Goal: Task Accomplishment & Management: Use online tool/utility

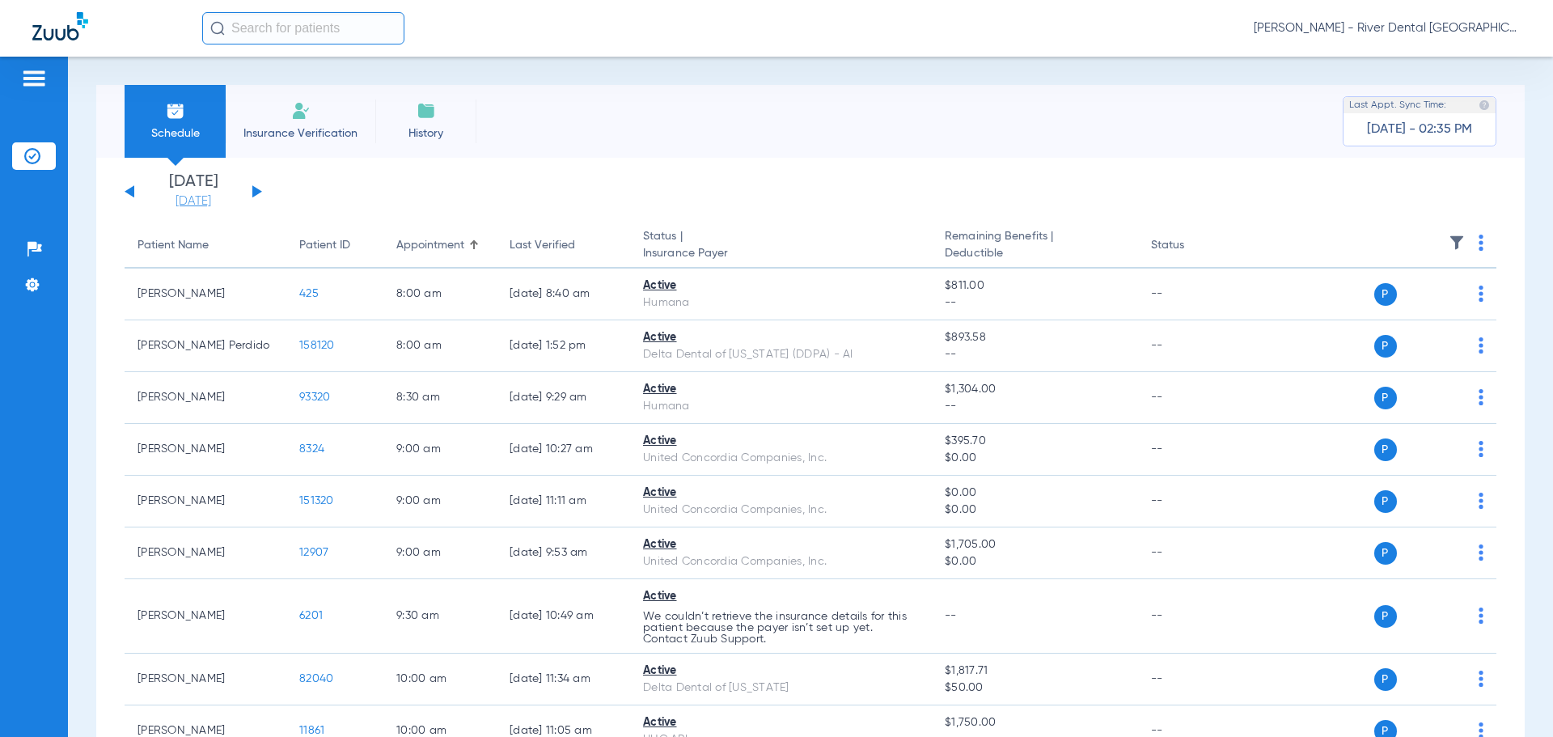
click at [185, 205] on link "[DATE]" at bounding box center [193, 201] width 97 height 16
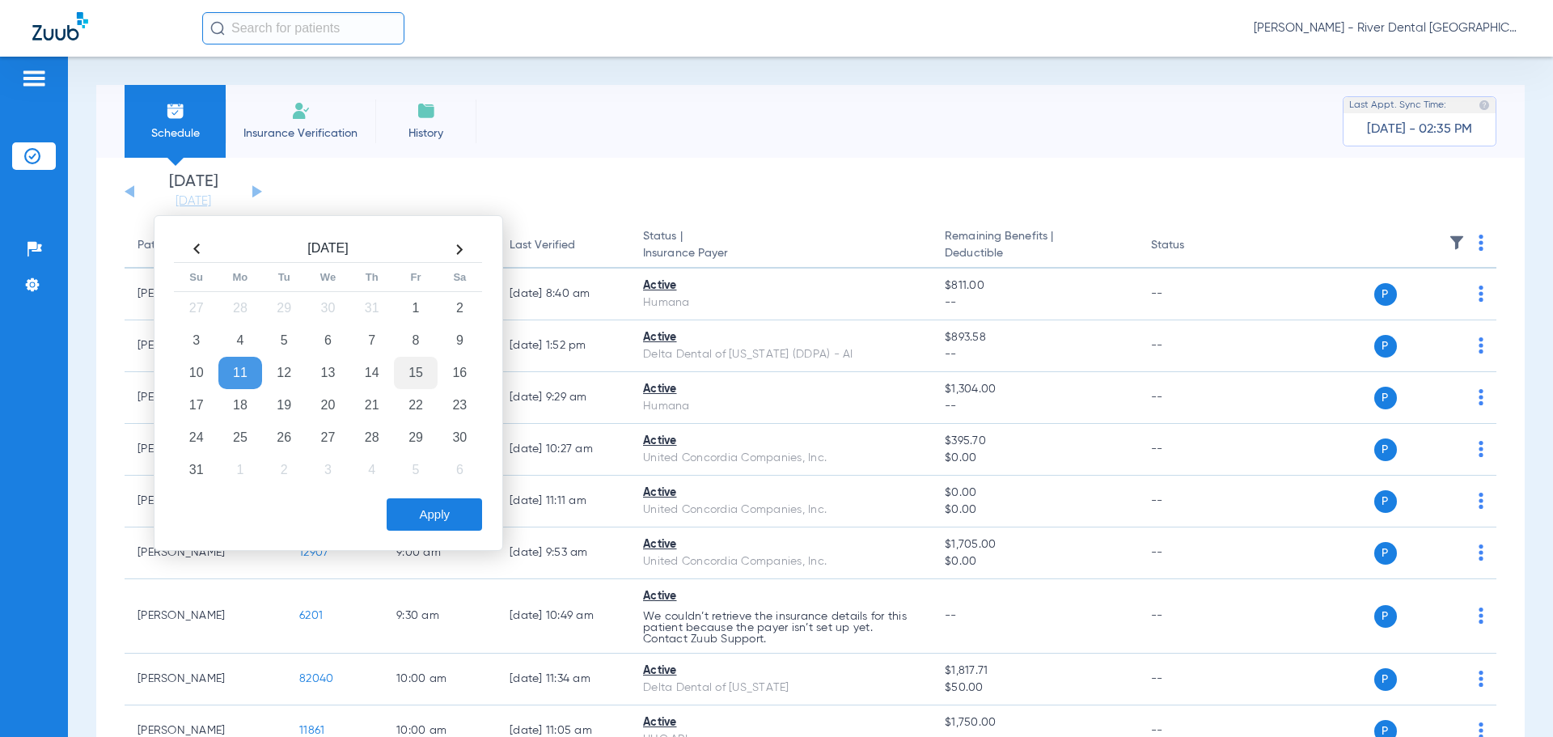
click at [407, 366] on td "15" at bounding box center [416, 373] width 44 height 32
click at [476, 536] on div "[DATE] Su Mo Tu We Th Fr Sa 27 28 29 30 31 1 2 3 4 5 6 7 8 9 10 11 12 13 14 15 …" at bounding box center [328, 383] width 349 height 336
click at [472, 517] on button "Apply" at bounding box center [434, 514] width 95 height 32
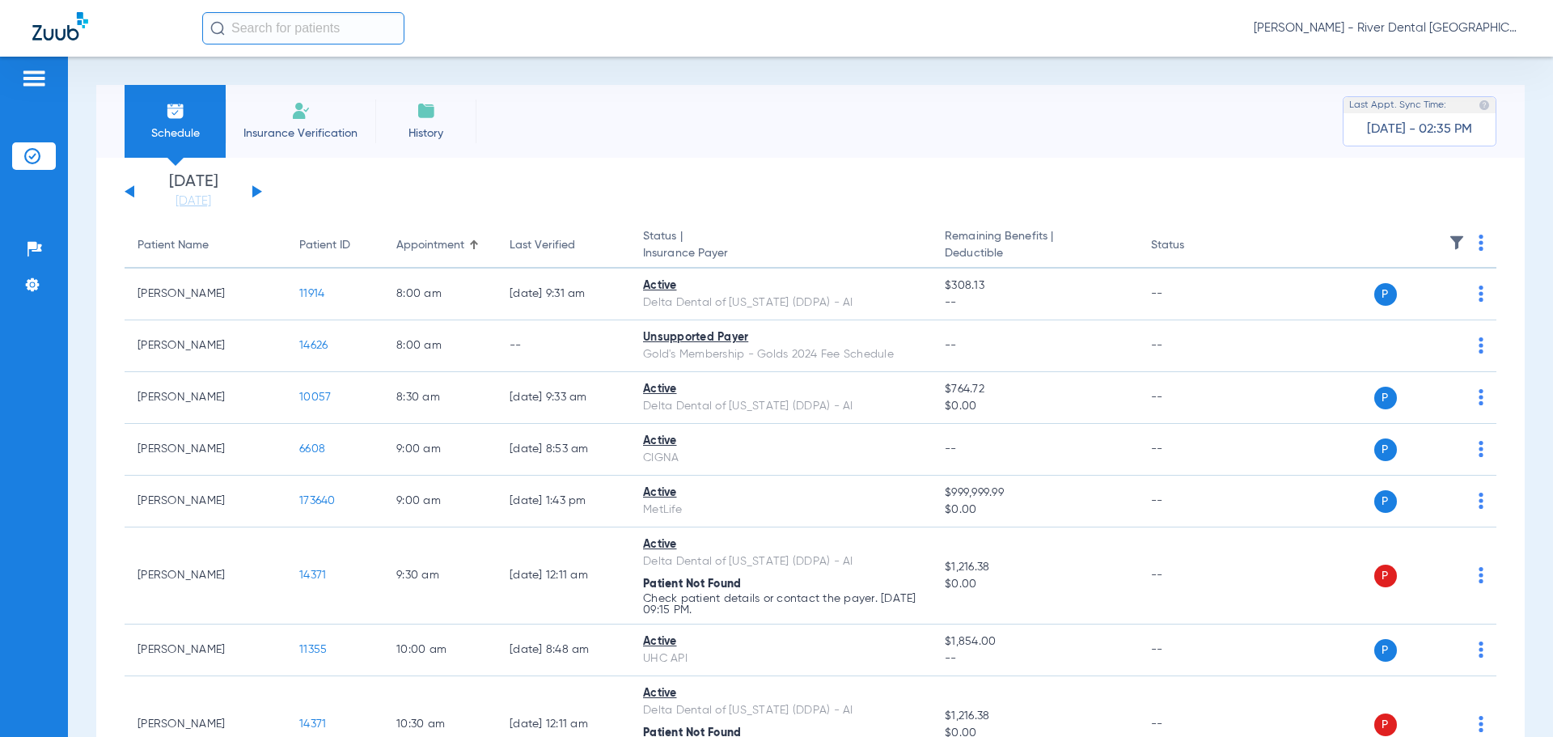
click at [1478, 252] on span at bounding box center [1480, 247] width 5 height 11
click at [1414, 300] on button "Verify All" at bounding box center [1408, 306] width 123 height 32
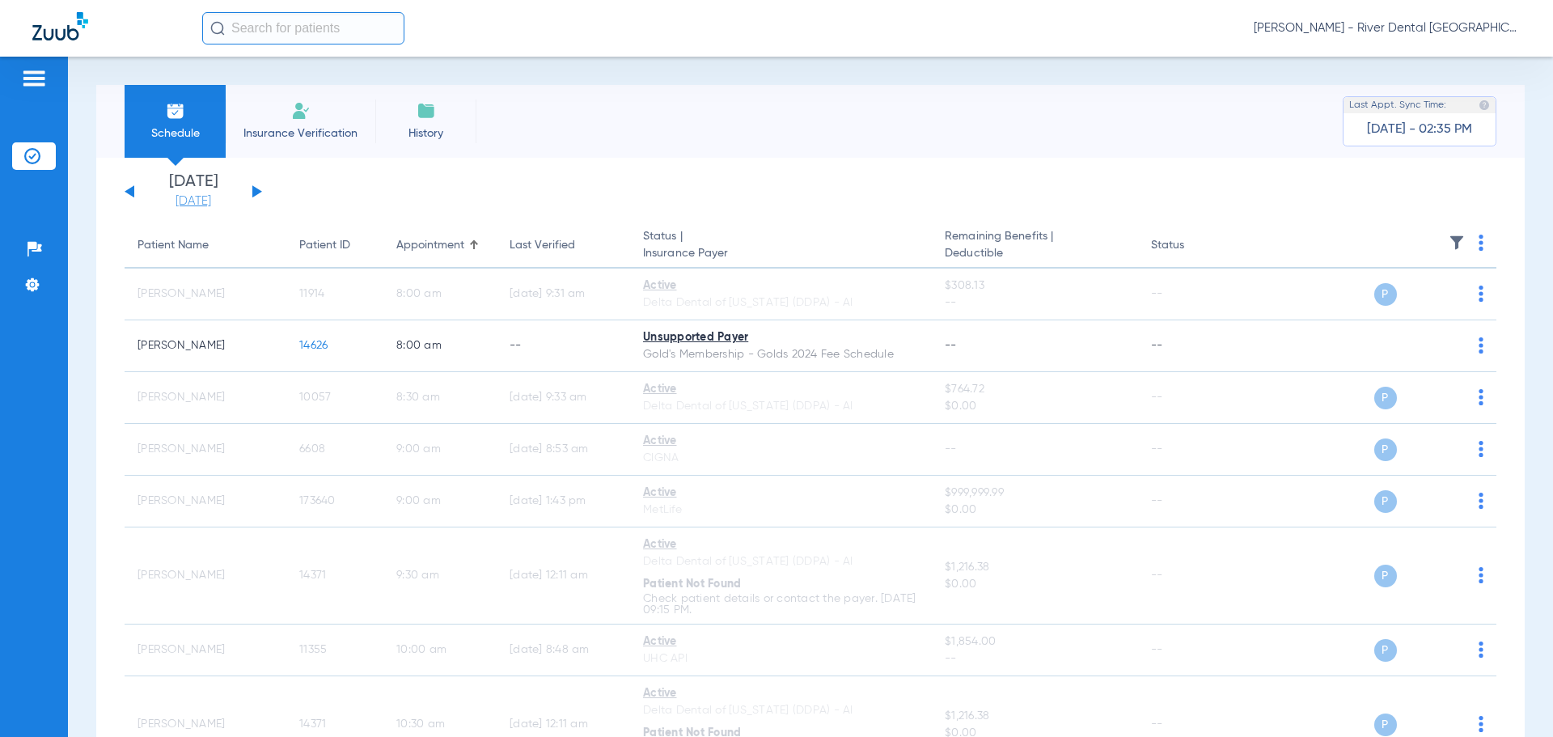
click at [179, 205] on link "[DATE]" at bounding box center [193, 201] width 97 height 16
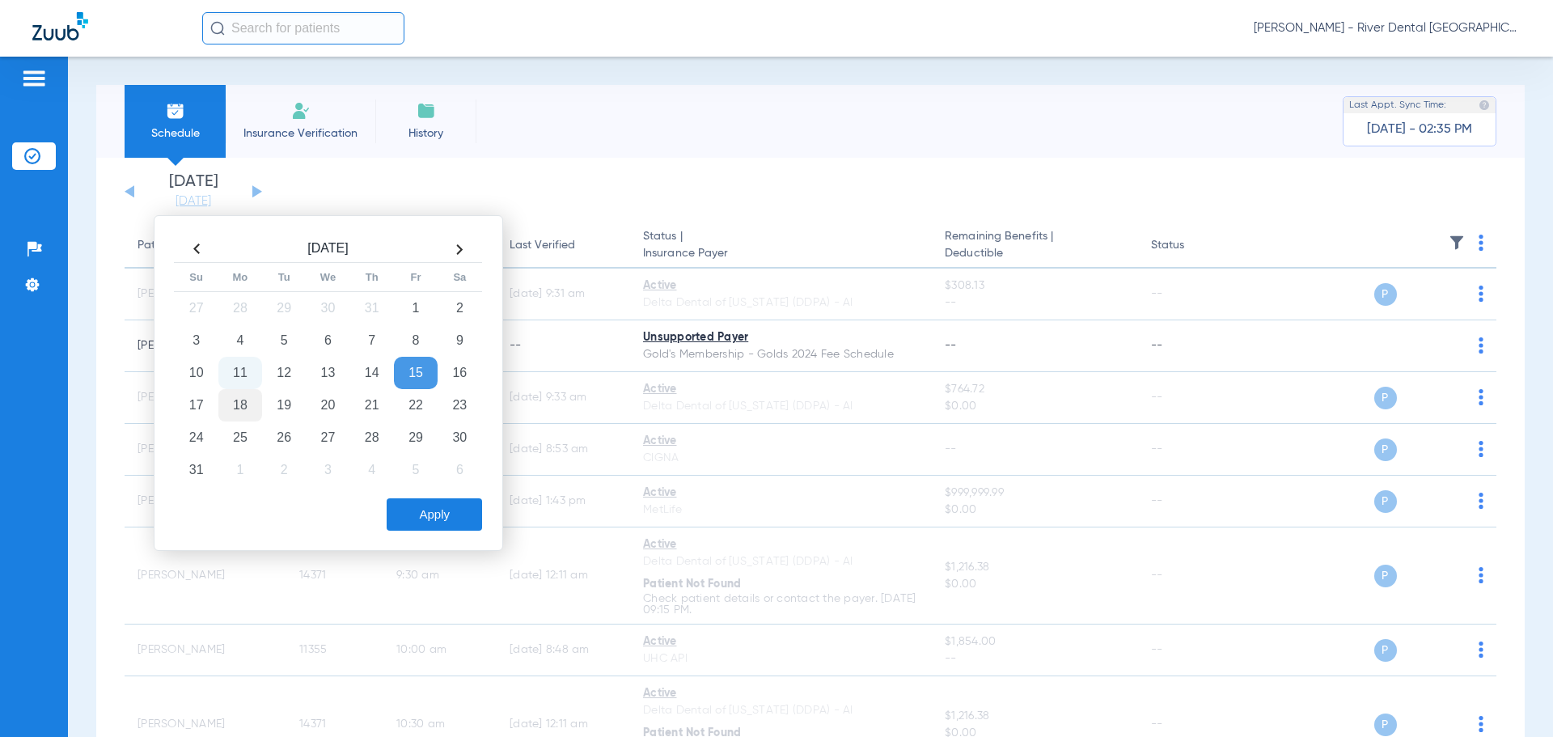
click at [235, 412] on td "18" at bounding box center [240, 405] width 44 height 32
click at [450, 510] on button "Apply" at bounding box center [434, 514] width 95 height 32
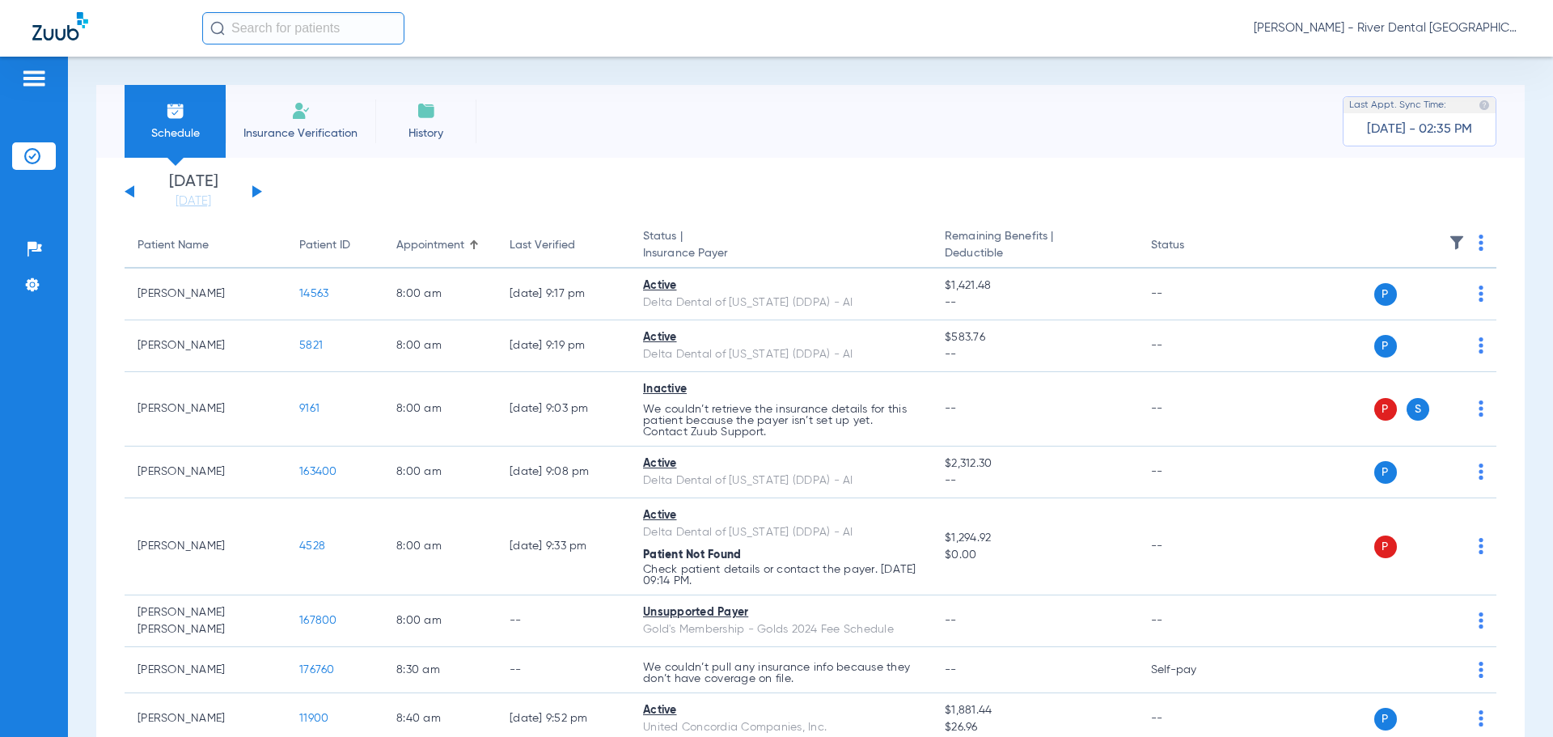
click at [1480, 246] on th at bounding box center [1372, 245] width 250 height 45
click at [1472, 241] on th at bounding box center [1372, 245] width 250 height 45
click at [1478, 243] on img at bounding box center [1480, 243] width 5 height 16
click at [1390, 308] on span "Verify All" at bounding box center [1406, 306] width 101 height 11
